Goal: Navigation & Orientation: Find specific page/section

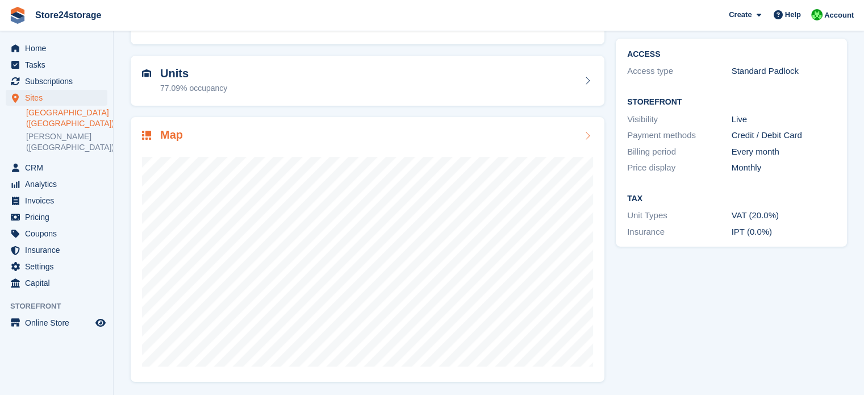
scroll to position [89, 0]
click at [59, 216] on span "Pricing" at bounding box center [59, 217] width 68 height 16
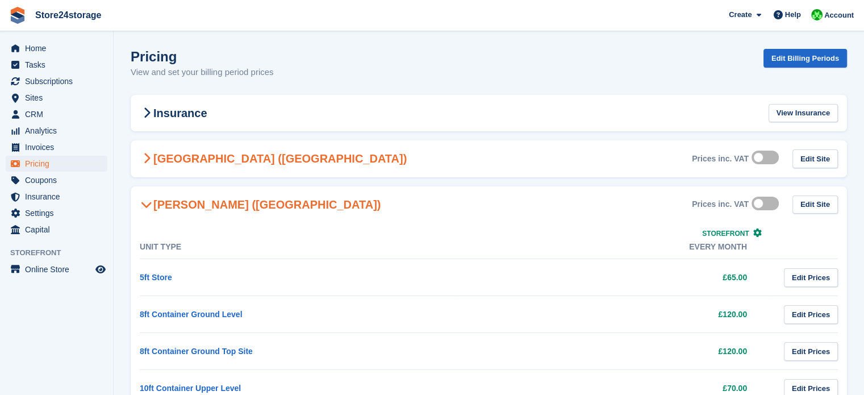
click at [253, 161] on h2 "[GEOGRAPHIC_DATA] ([GEOGRAPHIC_DATA])" at bounding box center [273, 159] width 267 height 14
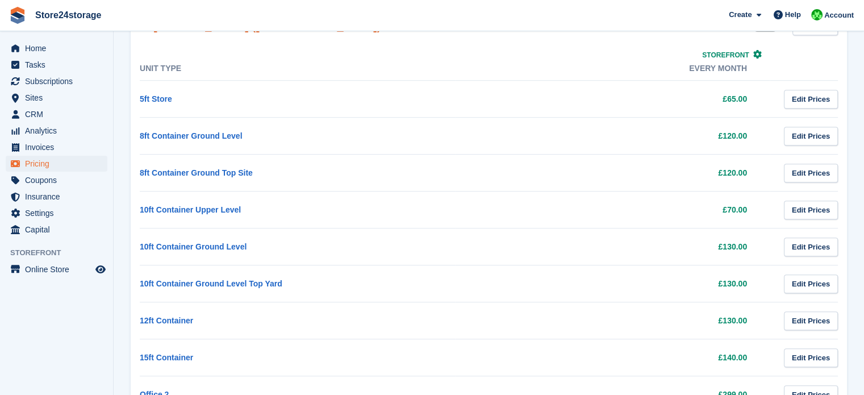
scroll to position [559, 0]
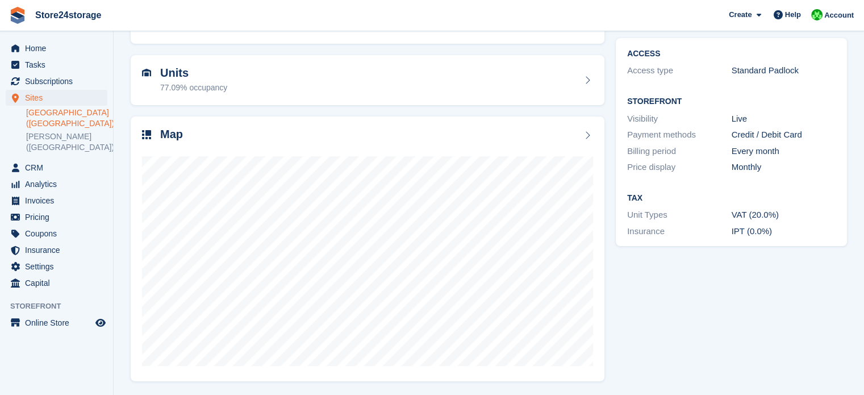
scroll to position [89, 0]
